Goal: Download file/media

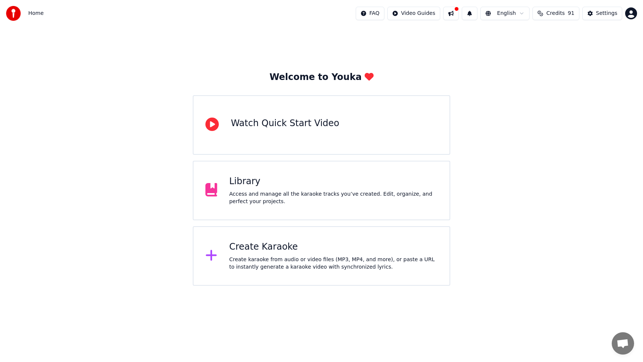
click at [292, 198] on div "Access and manage all the karaoke tracks you’ve created. Edit, organize, and pe…" at bounding box center [333, 198] width 208 height 15
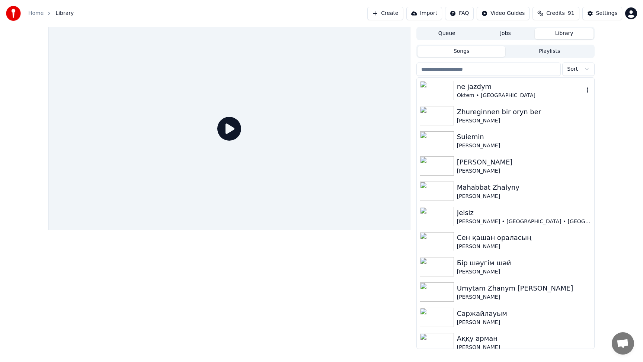
click at [444, 94] on img at bounding box center [437, 90] width 34 height 19
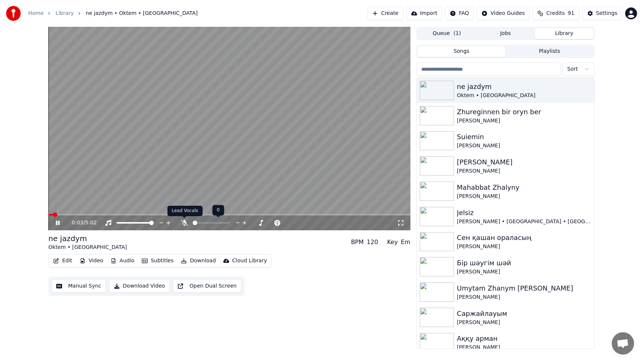
click at [187, 224] on icon at bounding box center [184, 223] width 7 height 6
click at [138, 224] on div at bounding box center [142, 222] width 60 height 7
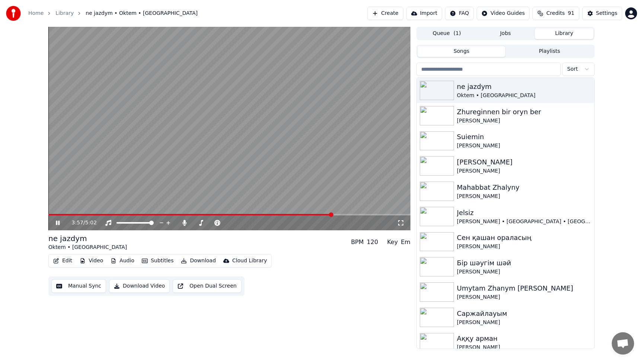
click at [58, 223] on icon at bounding box center [58, 223] width 4 height 4
click at [54, 222] on icon at bounding box center [62, 223] width 17 height 6
click at [56, 222] on icon at bounding box center [57, 222] width 4 height 5
click at [56, 222] on icon at bounding box center [58, 223] width 4 height 4
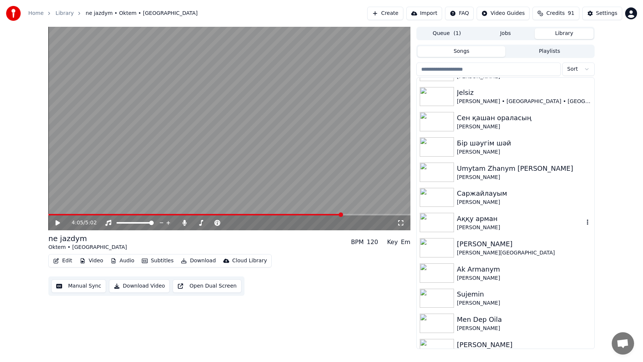
scroll to position [128, 0]
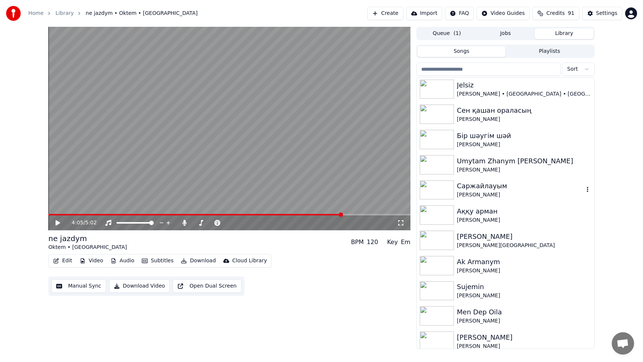
click at [434, 189] on img at bounding box center [437, 190] width 34 height 19
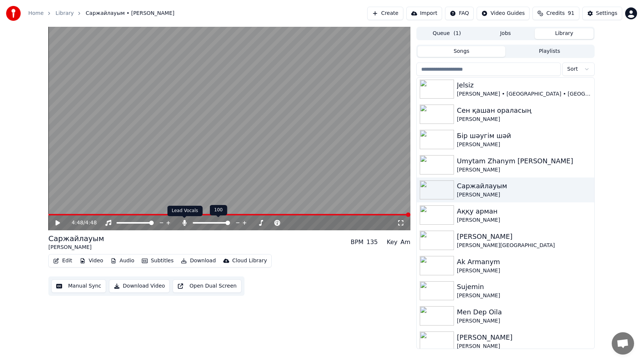
click at [185, 224] on icon at bounding box center [184, 223] width 4 height 6
click at [59, 222] on icon at bounding box center [62, 223] width 17 height 6
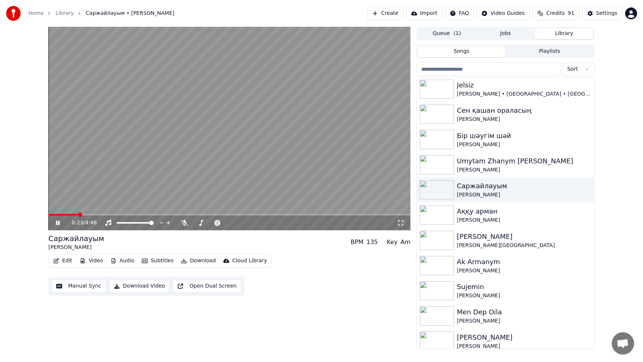
click at [60, 222] on icon at bounding box center [62, 223] width 17 height 6
click at [143, 286] on button "Download Video" at bounding box center [139, 286] width 61 height 13
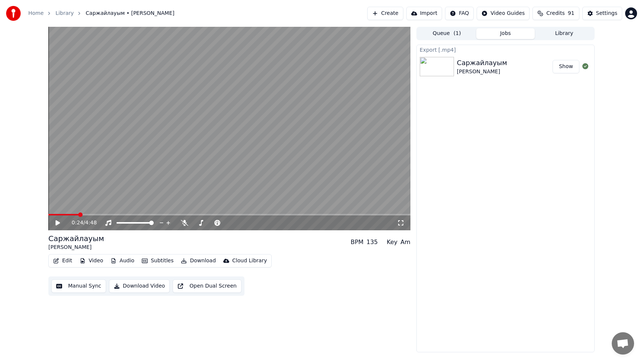
click at [571, 66] on button "Show" at bounding box center [566, 66] width 27 height 13
